Goal: Obtain resource: Obtain resource

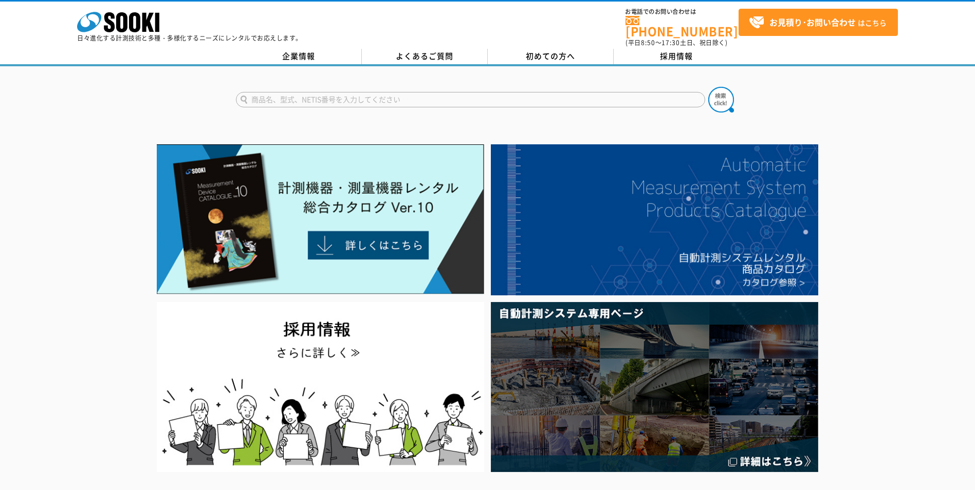
click at [375, 92] on input "text" at bounding box center [470, 99] width 469 height 15
type input "CARPSCA41"
click at [733, 87] on img at bounding box center [721, 100] width 26 height 26
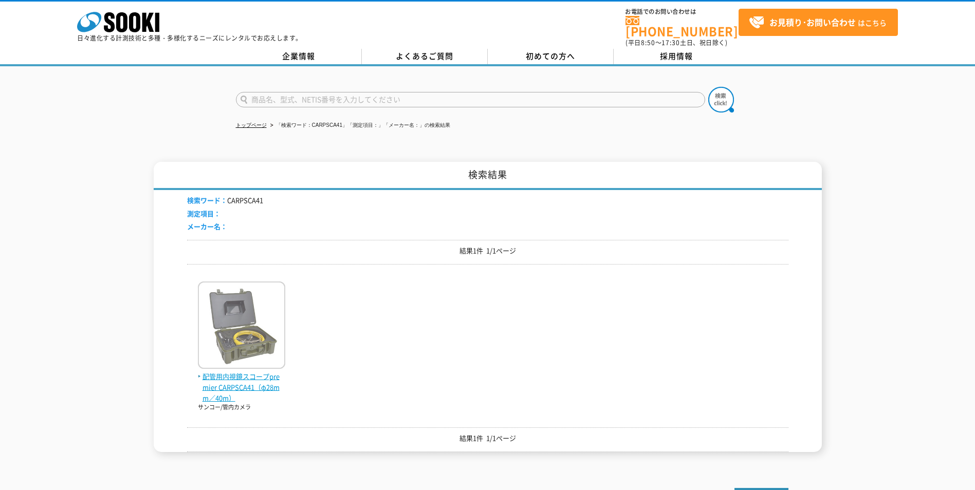
click at [237, 361] on img at bounding box center [241, 327] width 87 height 90
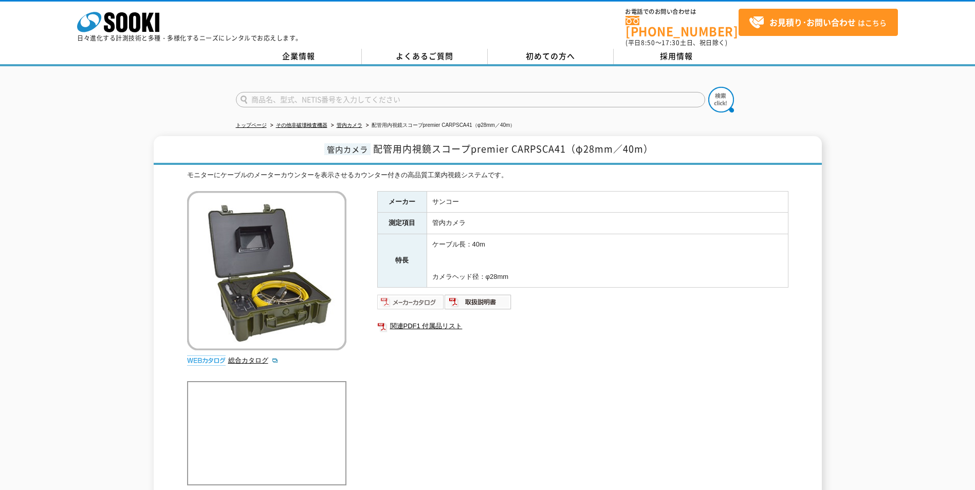
click at [394, 298] on img at bounding box center [410, 302] width 67 height 16
click at [448, 320] on link "関連PDF1 付属品リスト" at bounding box center [582, 326] width 411 height 13
drag, startPoint x: 130, startPoint y: 226, endPoint x: 123, endPoint y: 223, distance: 6.7
click at [130, 226] on div "管内カメラ 配管用内視鏡スコープpremier CARPSCA41（φ28mm／40m） モニターにケーブルのメーターカウンターを表示させるカウンター付きの高…" at bounding box center [487, 318] width 975 height 365
